Goal: Task Accomplishment & Management: Complete application form

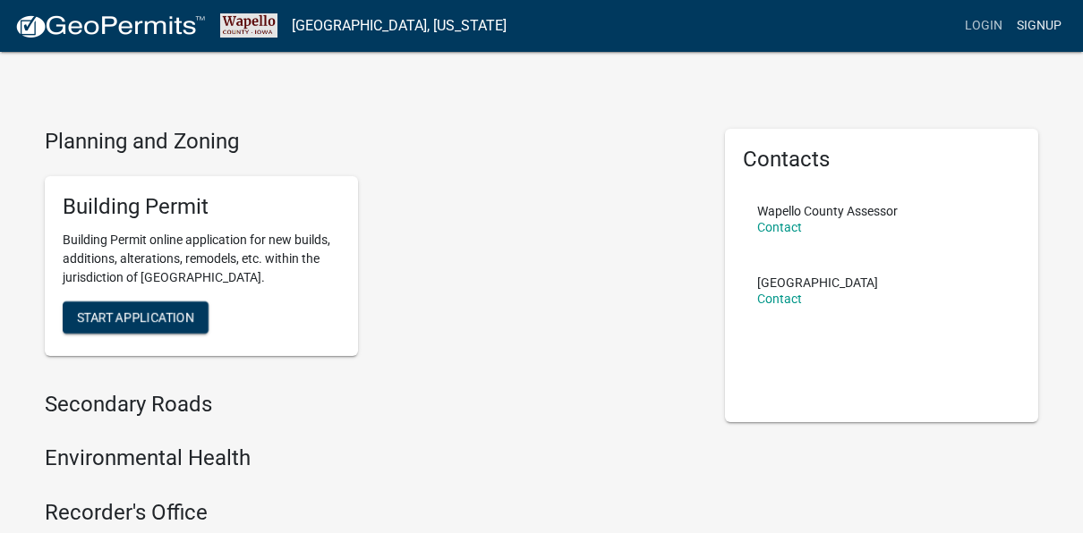
click at [1044, 21] on link "Signup" at bounding box center [1038, 26] width 59 height 34
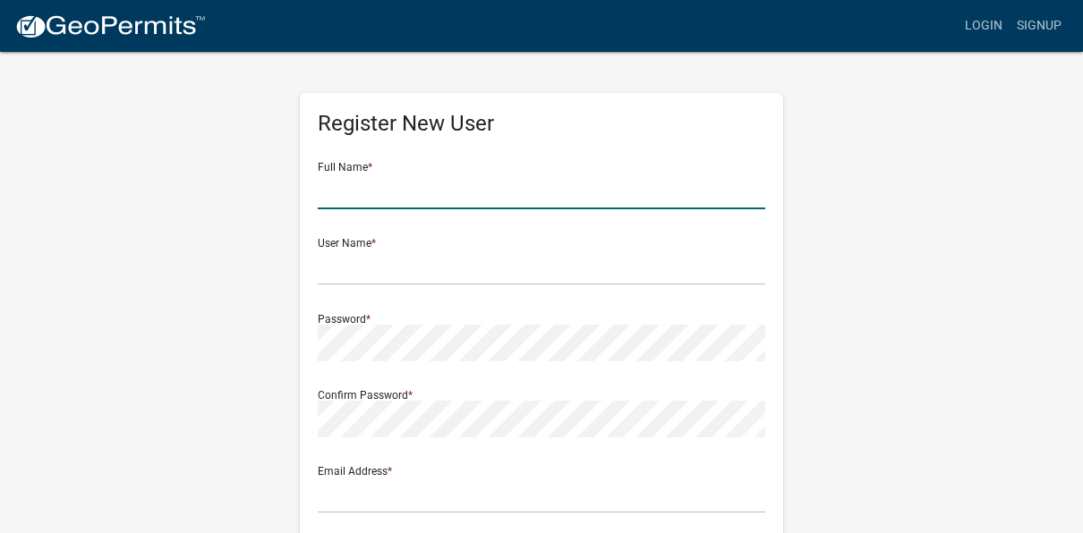
click at [413, 193] on input "text" at bounding box center [541, 191] width 447 height 37
type input "[PERSON_NAME]"
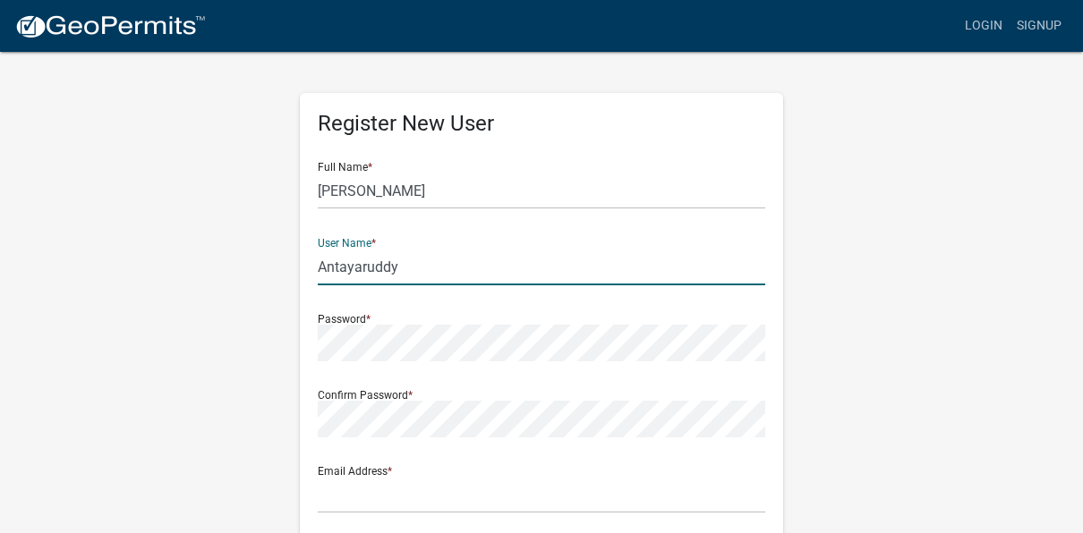
type input "Antayaruddy"
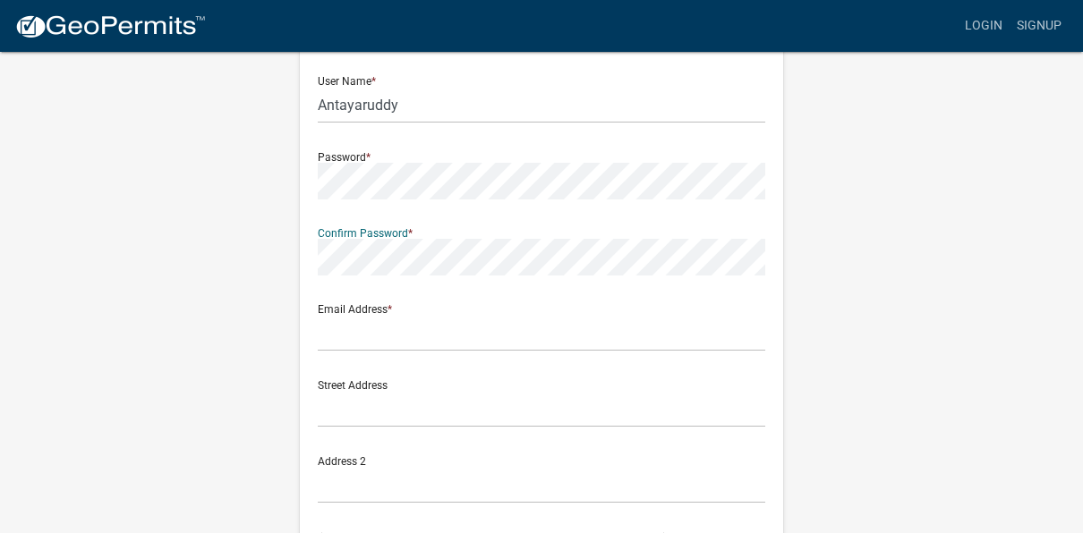
scroll to position [179, 0]
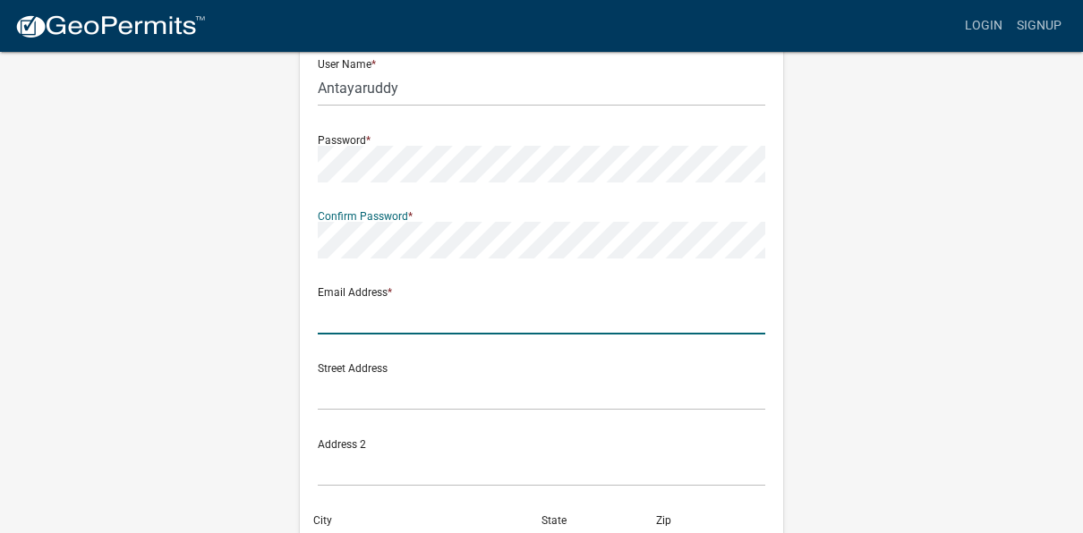
click at [444, 311] on input "text" at bounding box center [541, 316] width 447 height 37
type input "jvg.wordbusine@yahoo.com"
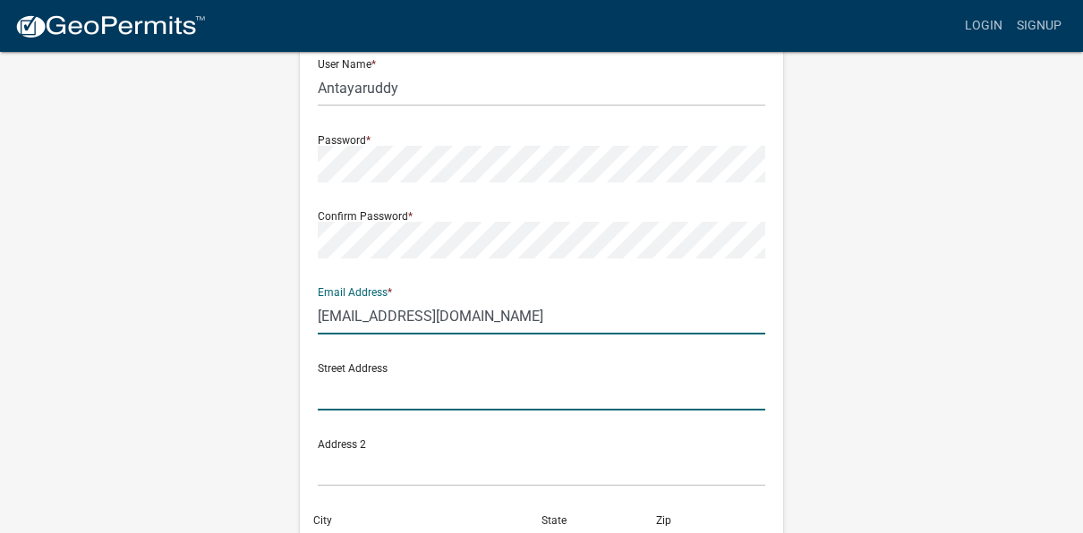
type input "232 W MANNING AVE"
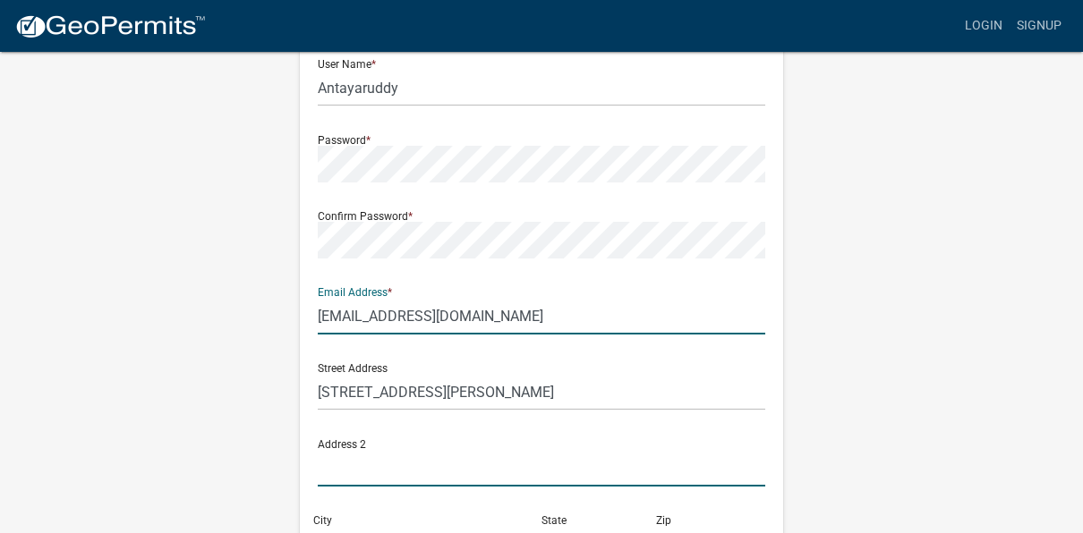
type input "FLOOR"
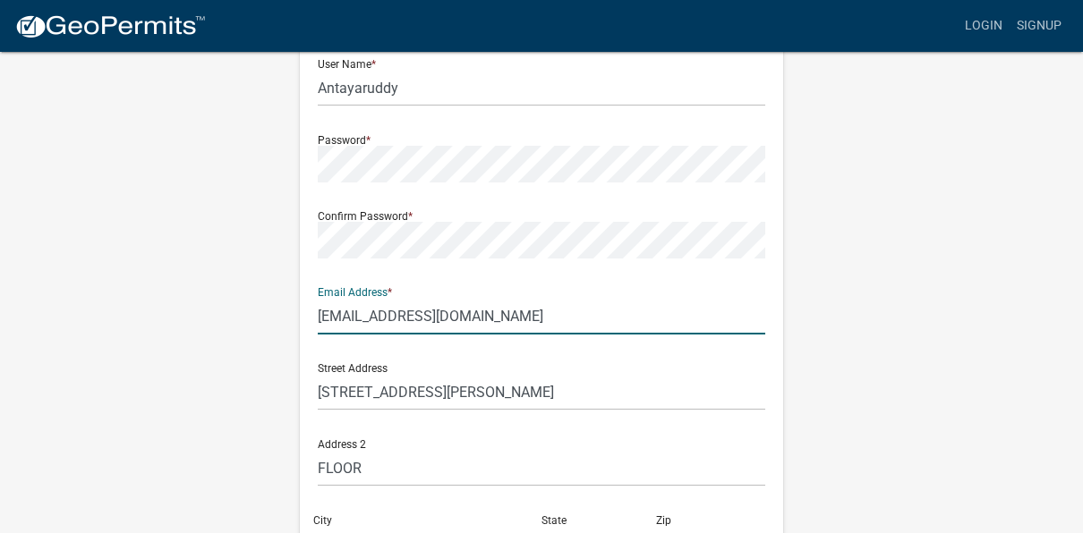
type input "OTTUMWA, IOWA, 52501"
type input "IA"
type input "52501"
type input "6603417034"
type input "antayaruddya@gmail.com"
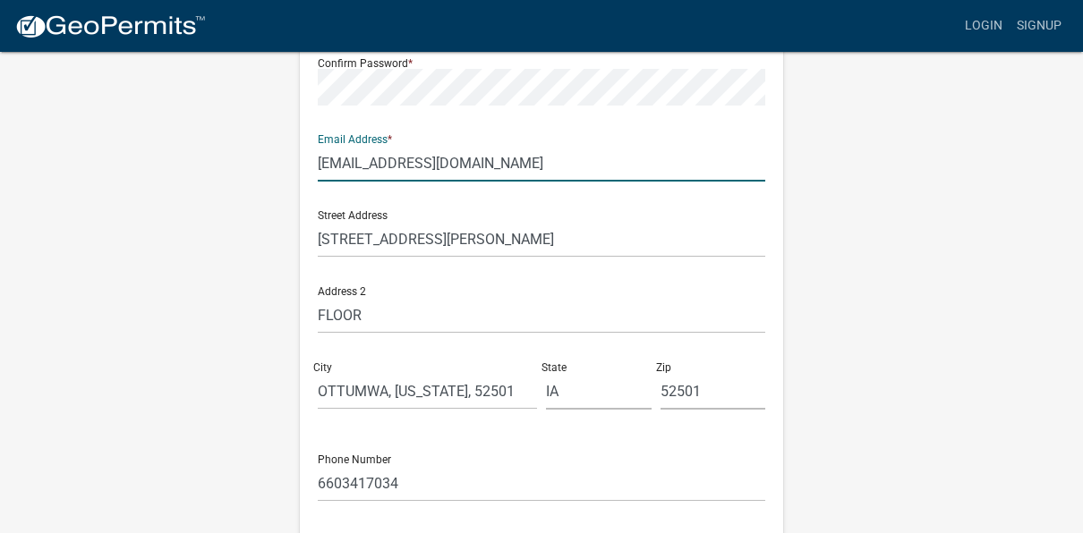
scroll to position [358, 0]
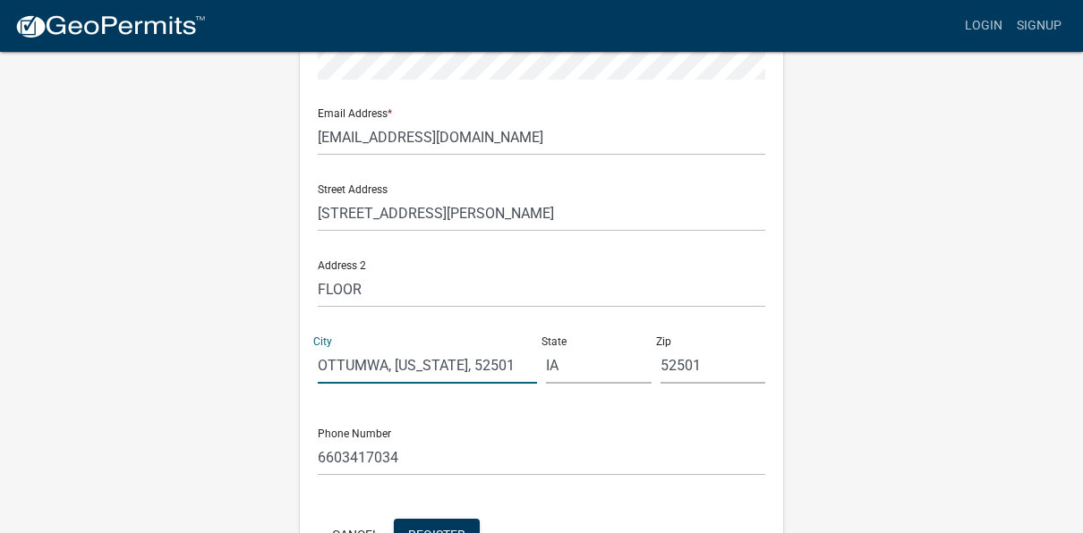
click at [488, 367] on input "OTTUMWA, IOWA, 52501" at bounding box center [427, 365] width 219 height 37
type input "OTTUMWA"
click at [971, 388] on div "Register New User Full Name * RUDDY User Name * Antayaruddy Password * Confirm …" at bounding box center [541, 171] width 1020 height 958
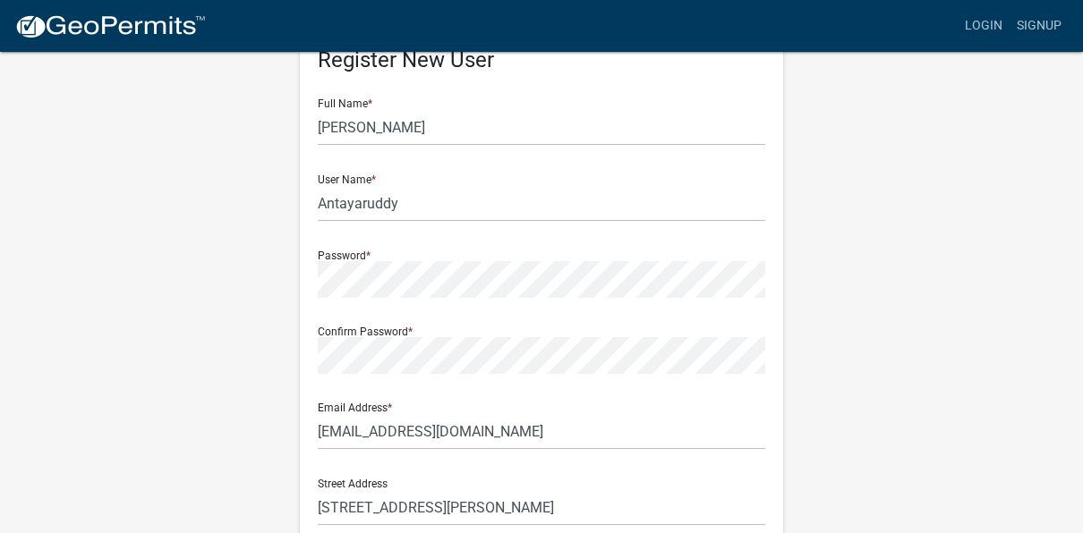
scroll to position [89, 0]
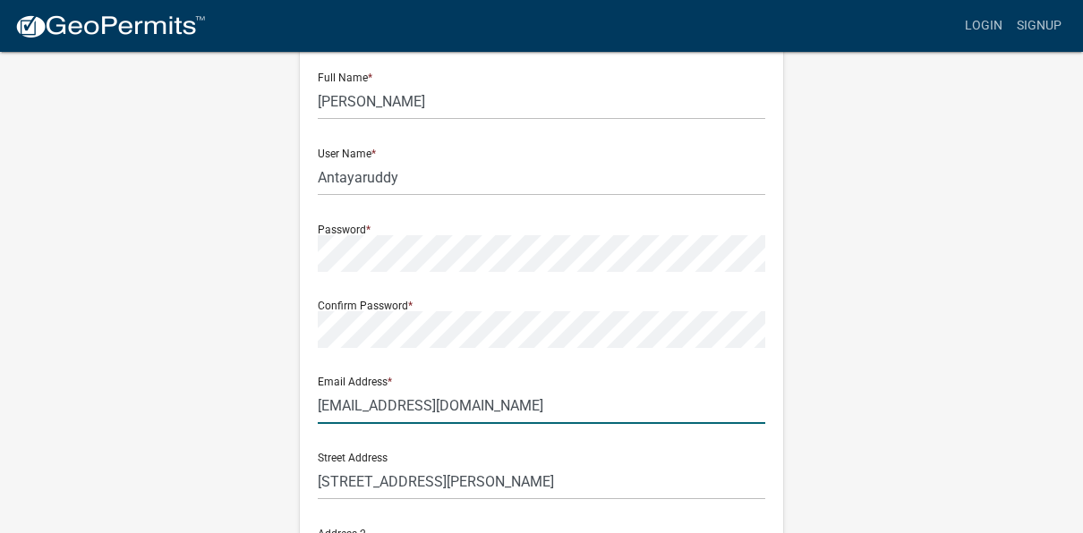
click at [539, 405] on input "antayaruddya@gmail.com" at bounding box center [541, 405] width 447 height 37
type input "a"
type input "jvg.wordbusiness@yahoo.com"
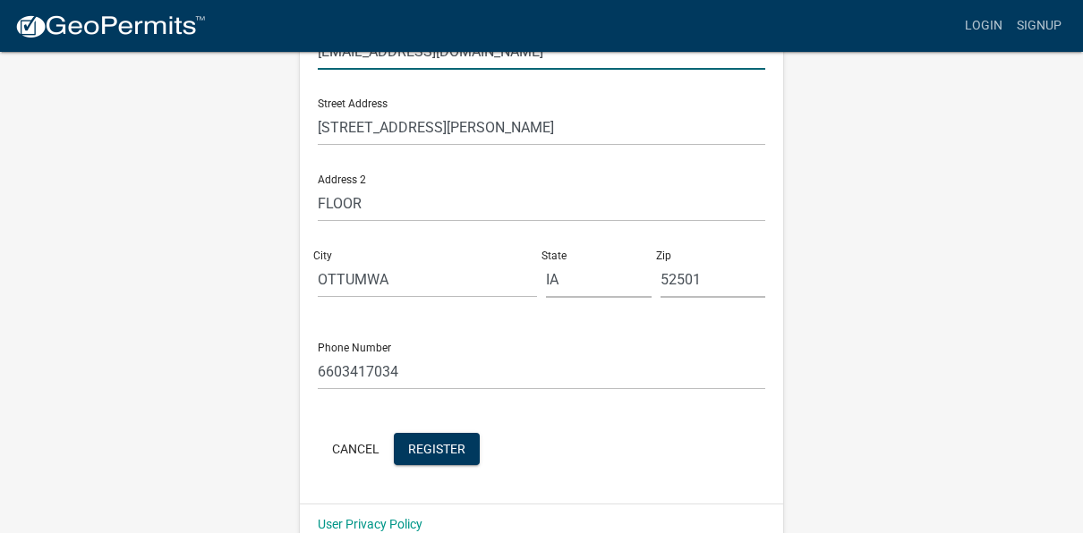
scroll to position [447, 0]
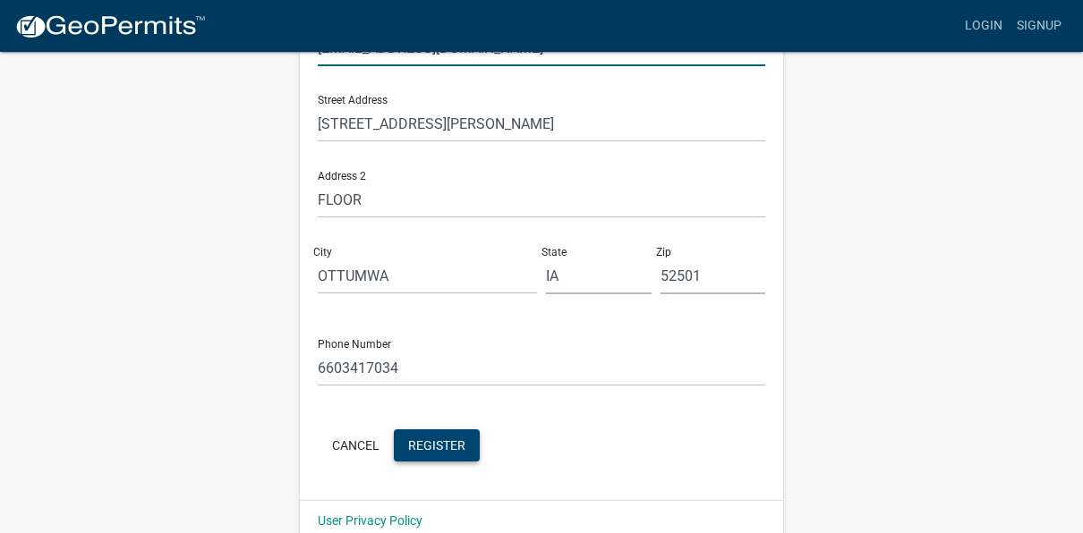
click at [421, 438] on span "Register" at bounding box center [436, 445] width 57 height 14
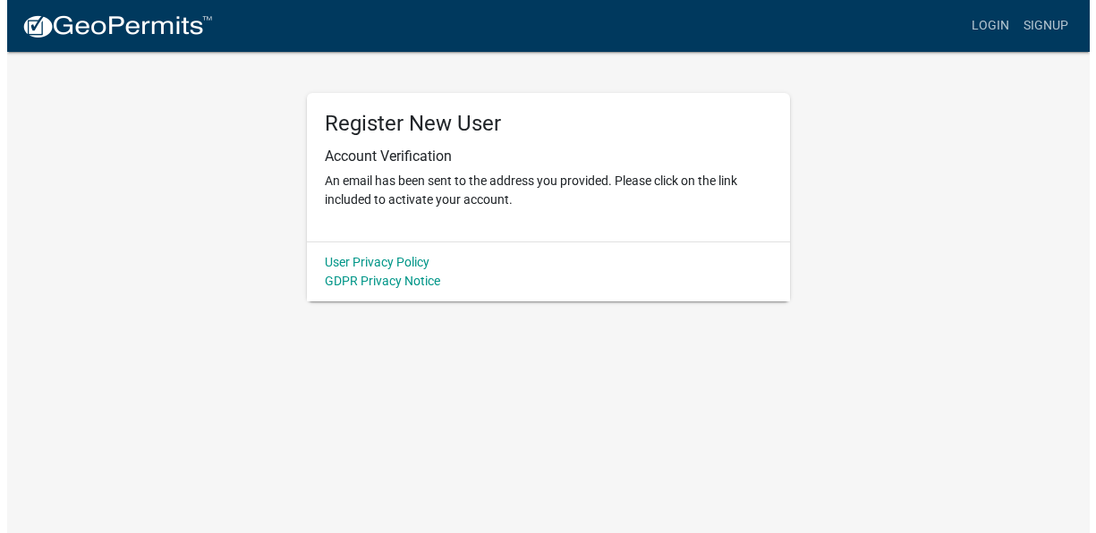
scroll to position [0, 0]
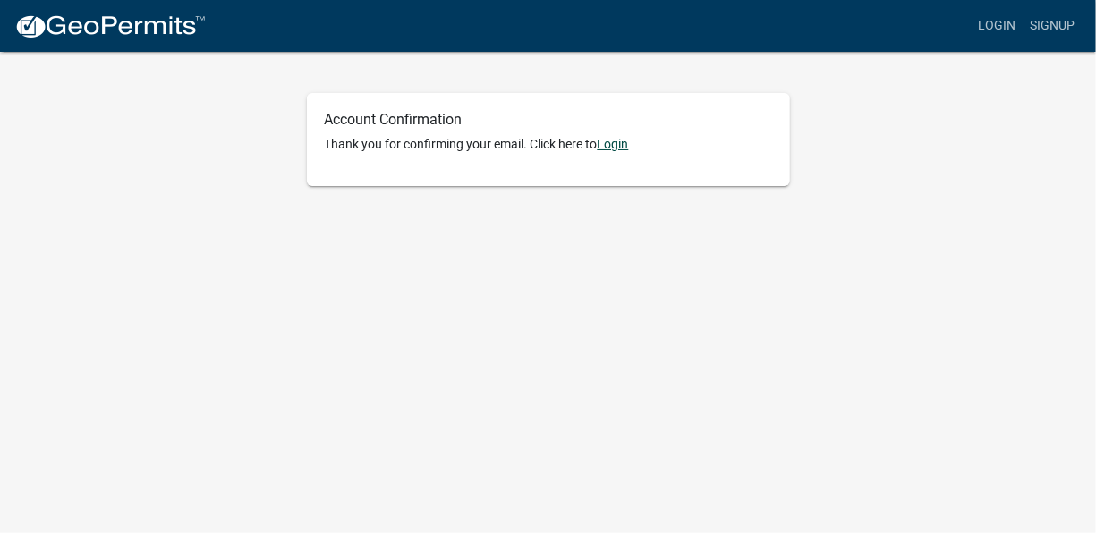
click at [622, 145] on link "Login" at bounding box center [613, 144] width 31 height 14
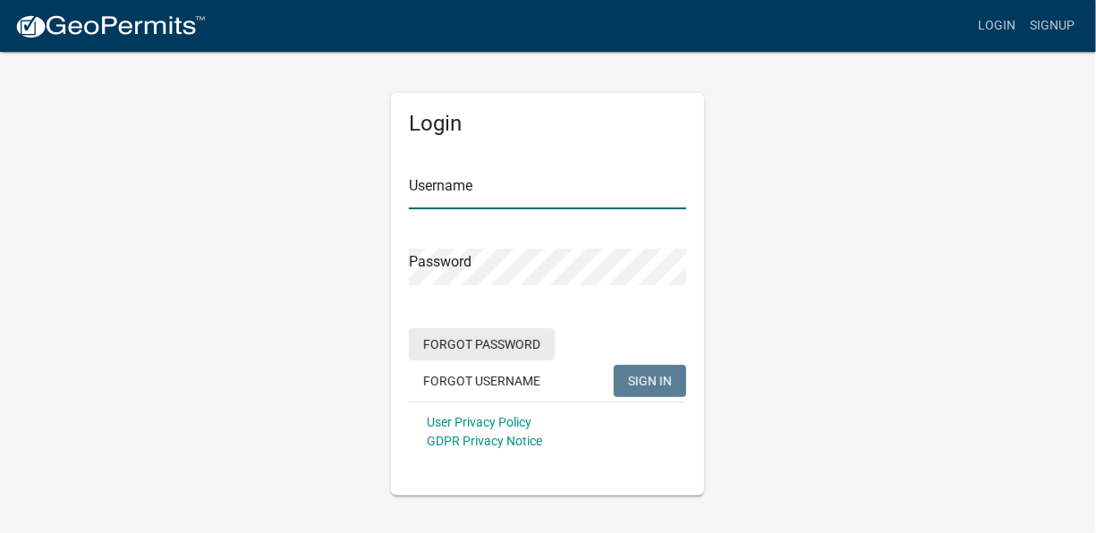
type input "Antayaruddy"
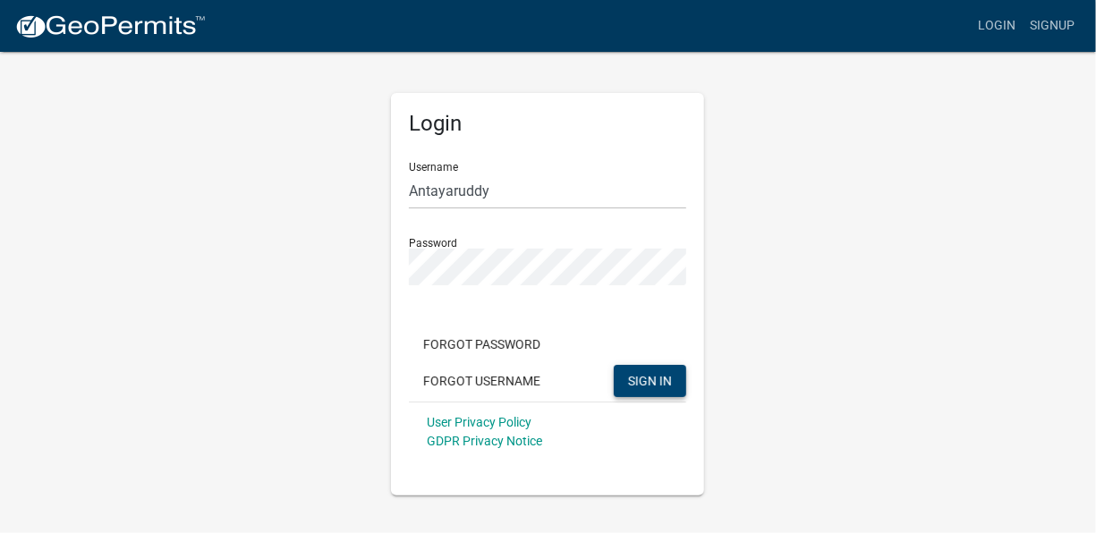
click at [642, 374] on span "SIGN IN" at bounding box center [650, 380] width 44 height 14
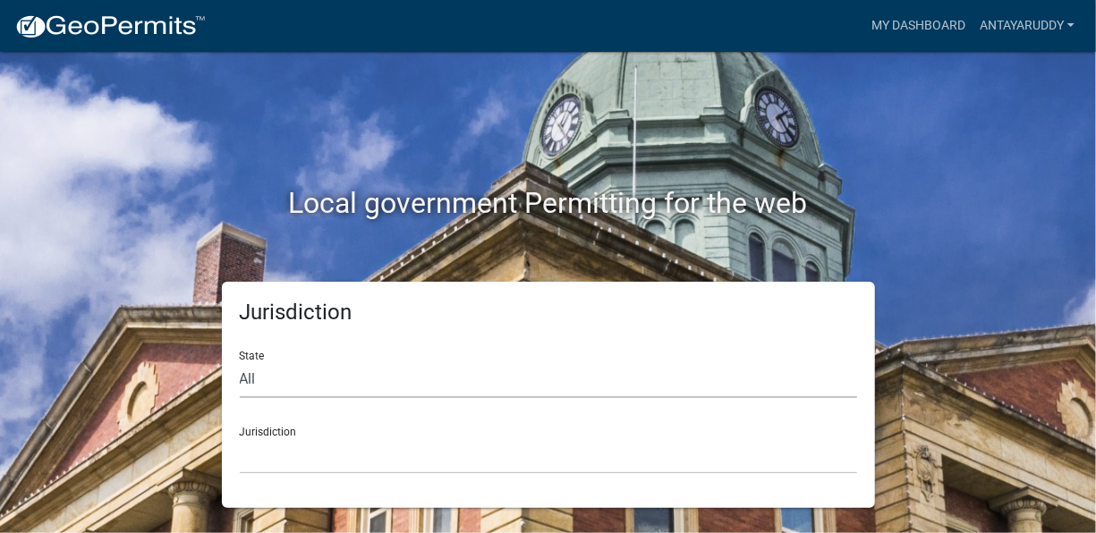
click at [250, 379] on select "All [US_STATE] [US_STATE] [US_STATE] [US_STATE] [US_STATE] [US_STATE] [US_STATE…" at bounding box center [548, 380] width 617 height 37
select select "[US_STATE]"
click at [240, 362] on select "All [US_STATE] [US_STATE] [US_STATE] [US_STATE] [US_STATE] [US_STATE] [US_STATE…" at bounding box center [548, 380] width 617 height 37
click at [307, 450] on select "[GEOGRAPHIC_DATA], [US_STATE] [GEOGRAPHIC_DATA], [US_STATE] [GEOGRAPHIC_DATA], …" at bounding box center [548, 456] width 617 height 37
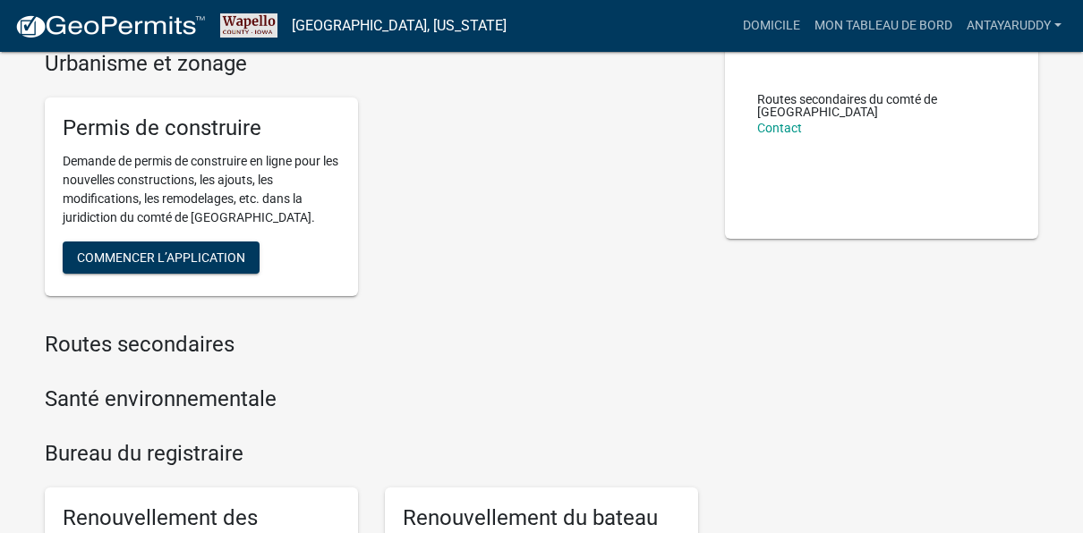
scroll to position [179, 0]
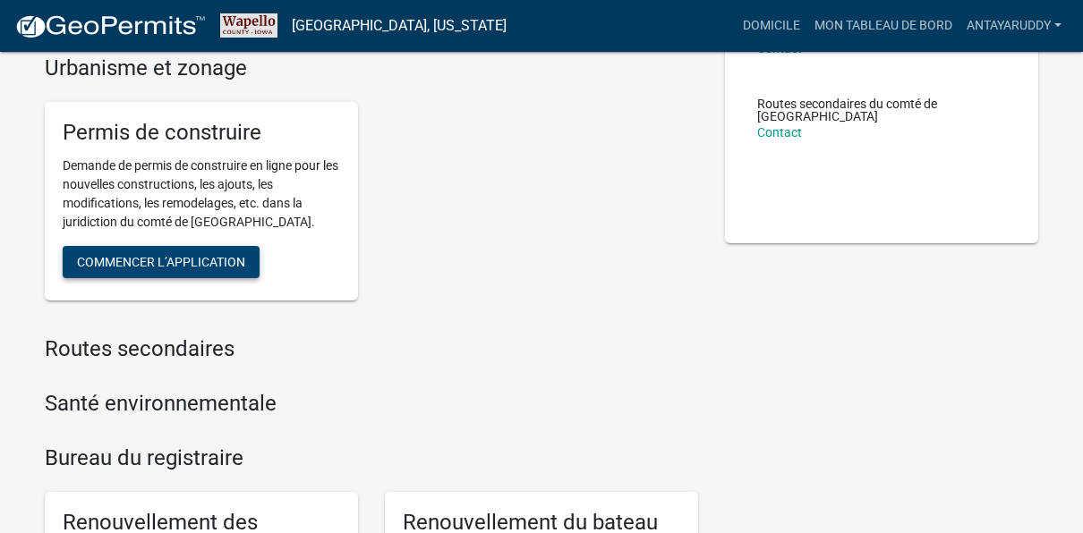
click at [223, 268] on span "Commencer l’application" at bounding box center [161, 262] width 168 height 14
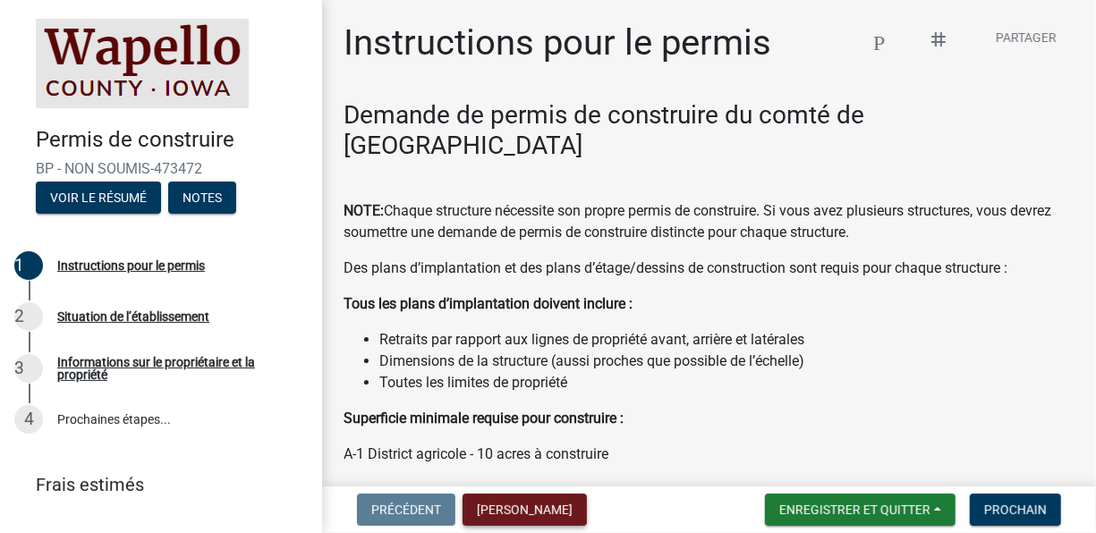
click at [496, 510] on font "[PERSON_NAME]" at bounding box center [525, 510] width 96 height 14
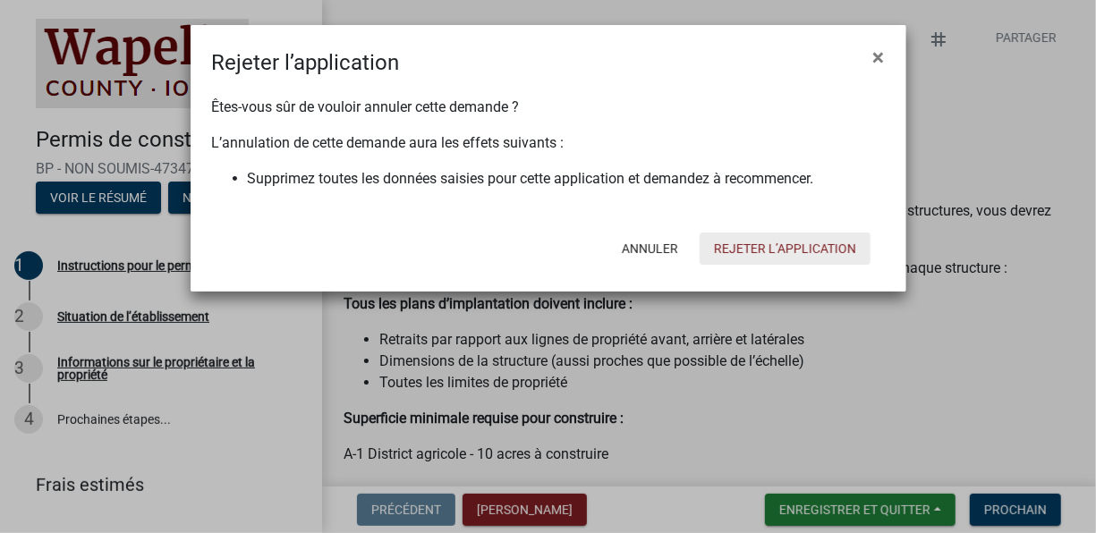
drag, startPoint x: 771, startPoint y: 252, endPoint x: 759, endPoint y: 260, distance: 14.1
click at [771, 251] on font "Rejeter l’application" at bounding box center [785, 249] width 142 height 14
